Goal: Task Accomplishment & Management: Manage account settings

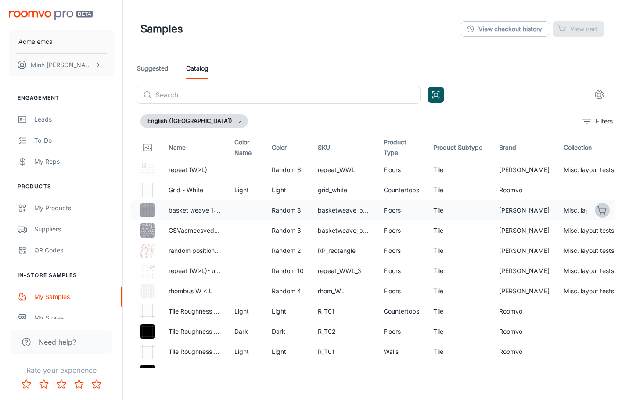
click at [598, 208] on icon "button" at bounding box center [602, 209] width 9 height 6
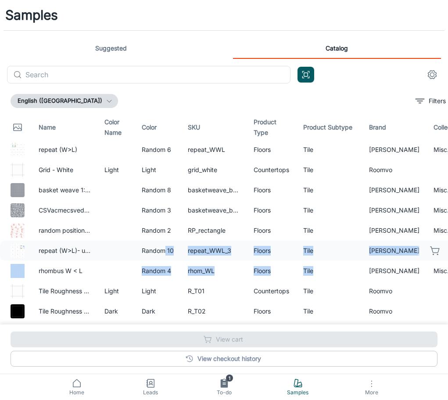
drag, startPoint x: 319, startPoint y: 270, endPoint x: 164, endPoint y: 251, distance: 156.1
click at [430, 190] on icon "button" at bounding box center [435, 190] width 11 height 11
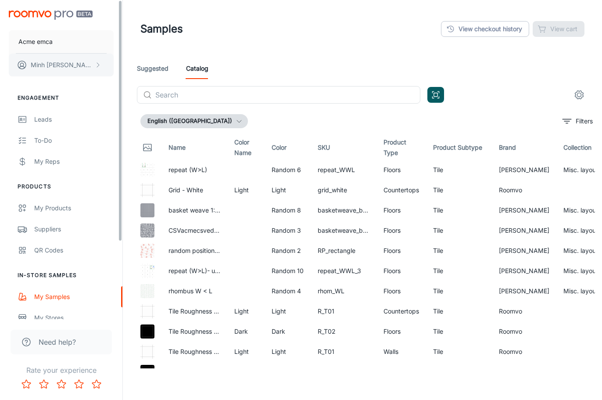
click at [89, 62] on button "[PERSON_NAME]" at bounding box center [61, 65] width 105 height 23
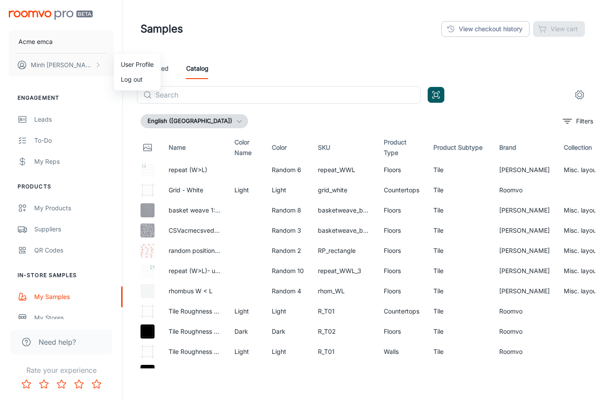
click at [122, 65] on li "User Profile" at bounding box center [137, 64] width 47 height 15
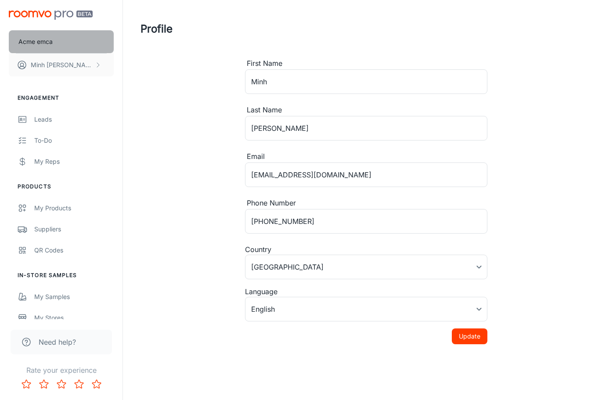
click at [62, 45] on button "Acme emca" at bounding box center [61, 41] width 105 height 23
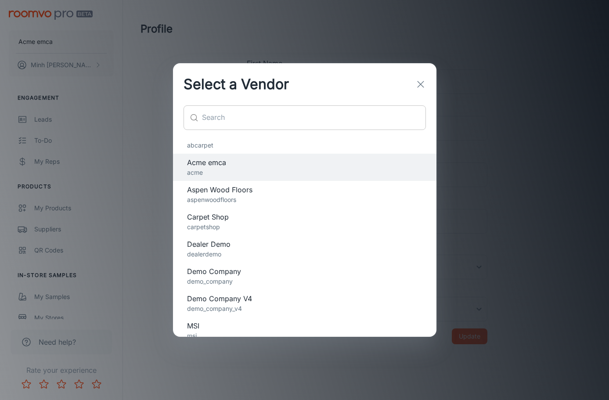
click at [335, 113] on input "text" at bounding box center [314, 117] width 224 height 25
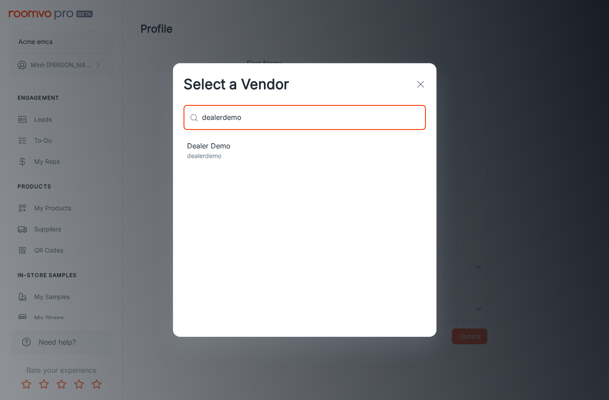
type input "dealerdemo"
click at [250, 150] on span "Dealer Demo" at bounding box center [304, 146] width 235 height 11
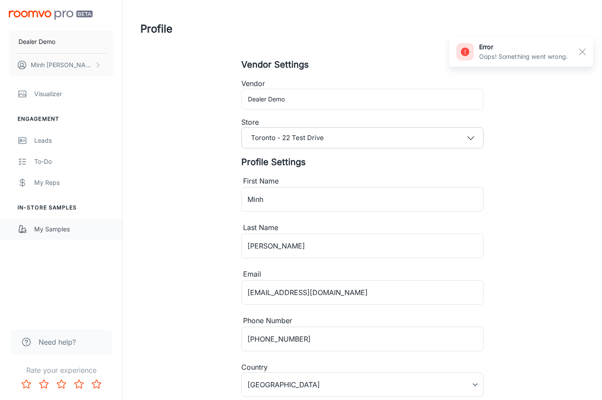
click at [87, 227] on div "My Samples" at bounding box center [73, 229] width 79 height 10
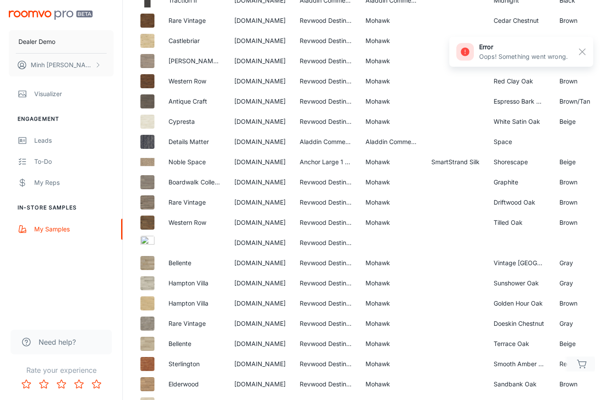
scroll to position [483, 0]
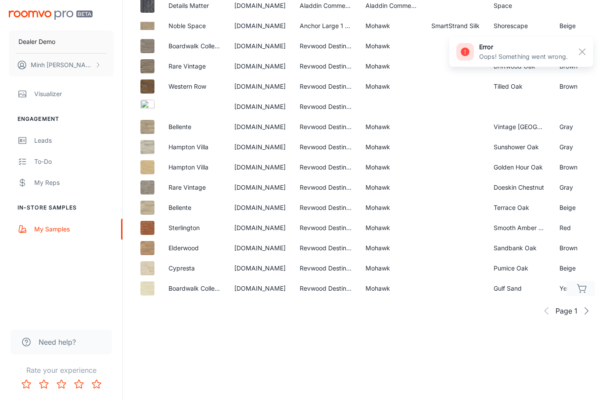
click at [582, 285] on icon "button" at bounding box center [582, 288] width 11 height 11
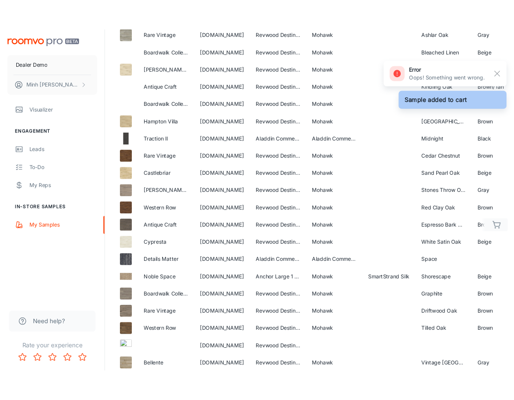
scroll to position [0, 0]
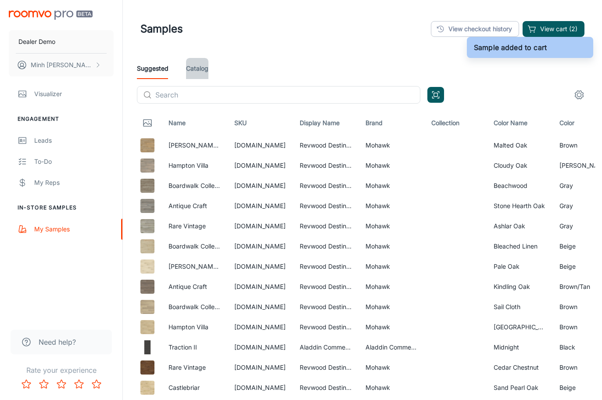
click at [197, 65] on link "Catalog" at bounding box center [197, 68] width 22 height 21
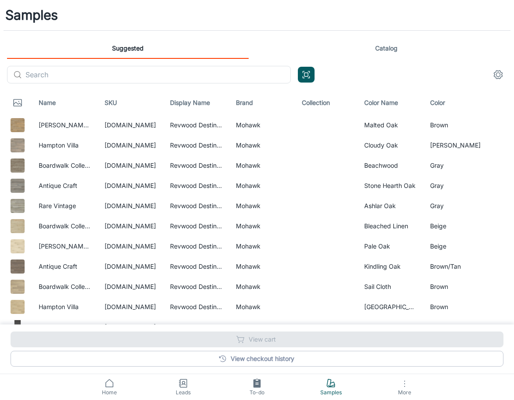
click at [389, 52] on link "Catalog" at bounding box center [386, 48] width 241 height 21
